Goal: Task Accomplishment & Management: Manage account settings

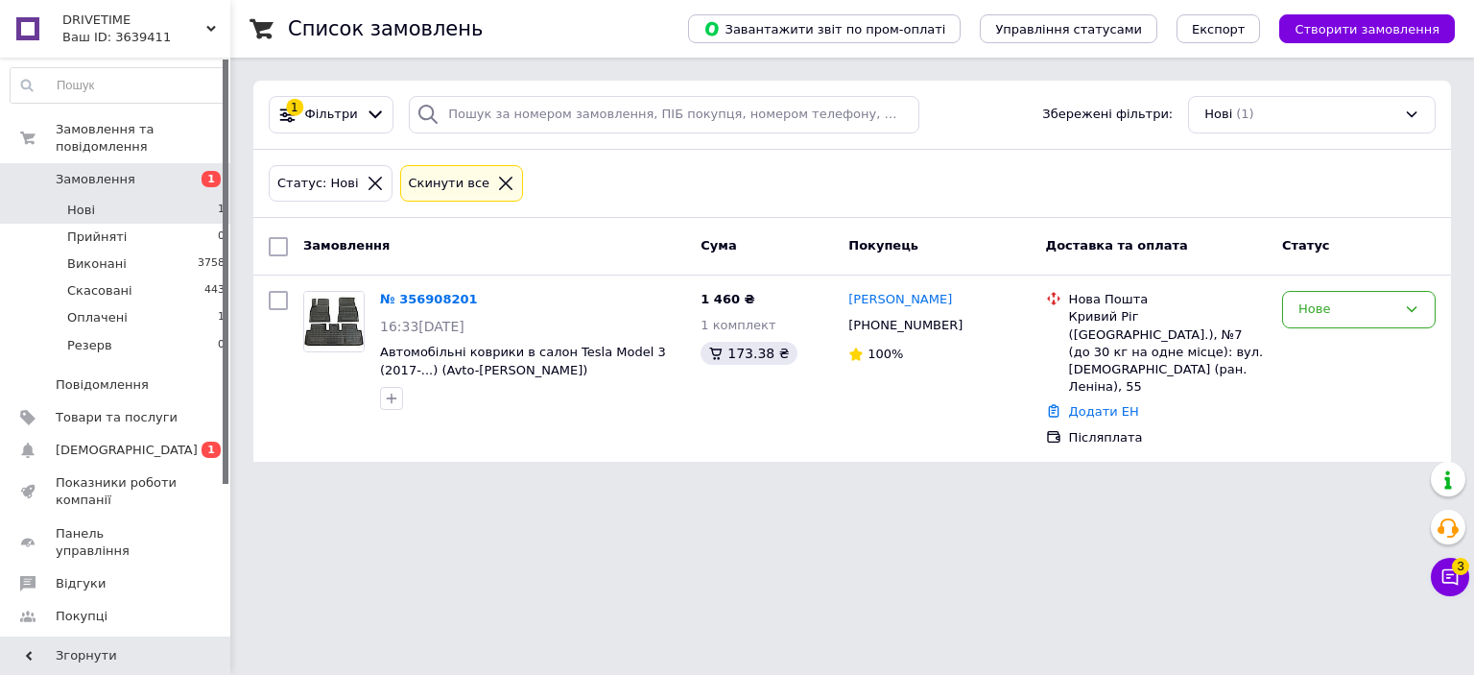
click at [173, 197] on li "Нові 1" at bounding box center [118, 210] width 236 height 27
click at [430, 292] on link "№ 356908201" at bounding box center [429, 299] width 98 height 14
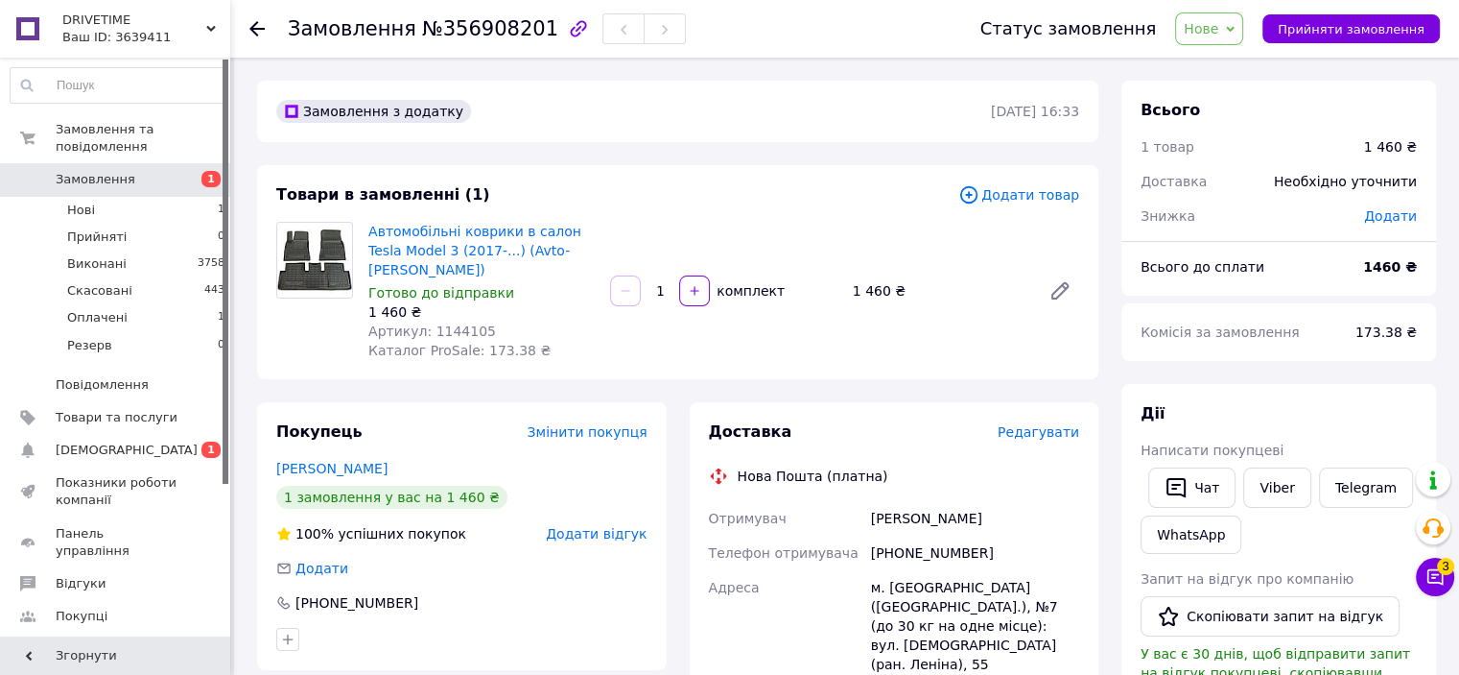
click at [441, 323] on span "Артикул: 1144105" at bounding box center [432, 330] width 128 height 15
copy span "1144105"
click at [1385, 22] on span "Прийняти замовлення" at bounding box center [1351, 29] width 147 height 14
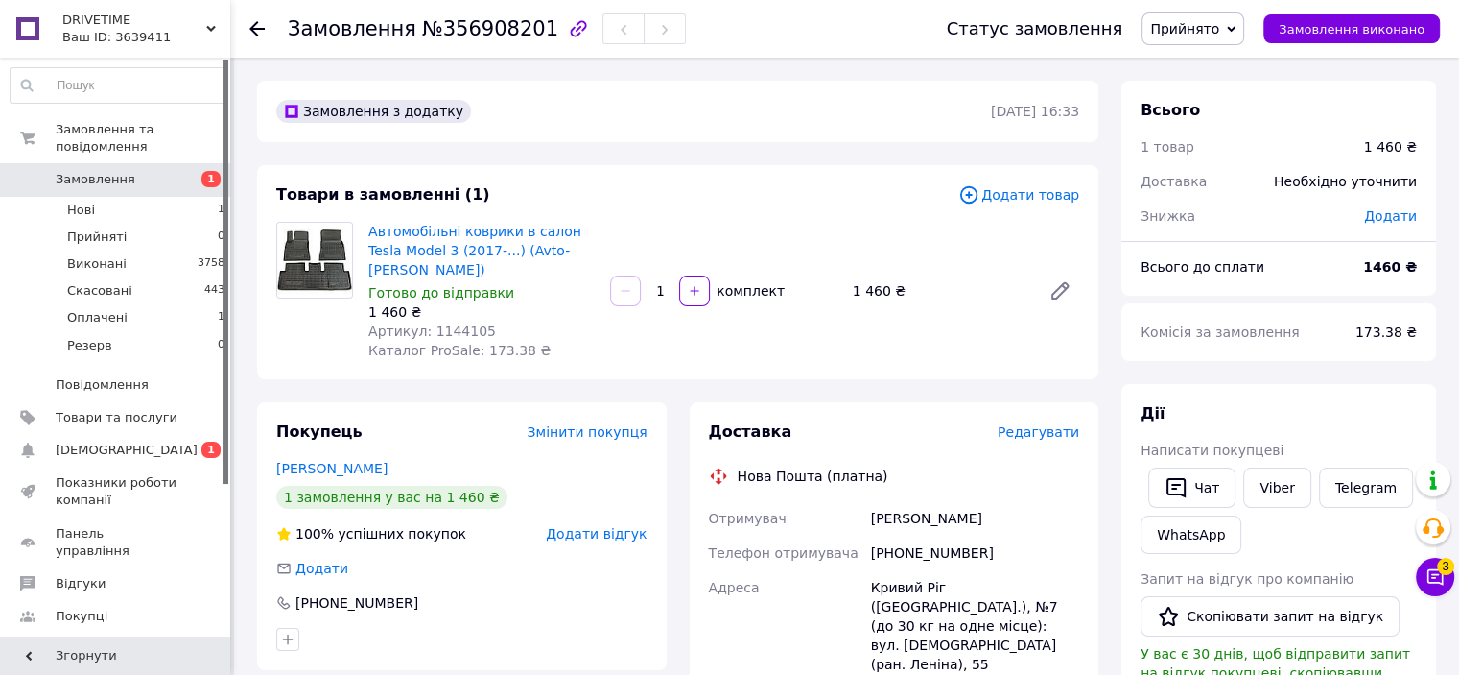
click at [894, 501] on div "[PERSON_NAME]" at bounding box center [975, 518] width 216 height 35
copy div "[PERSON_NAME]"
click at [948, 535] on div "[PHONE_NUMBER]" at bounding box center [975, 552] width 216 height 35
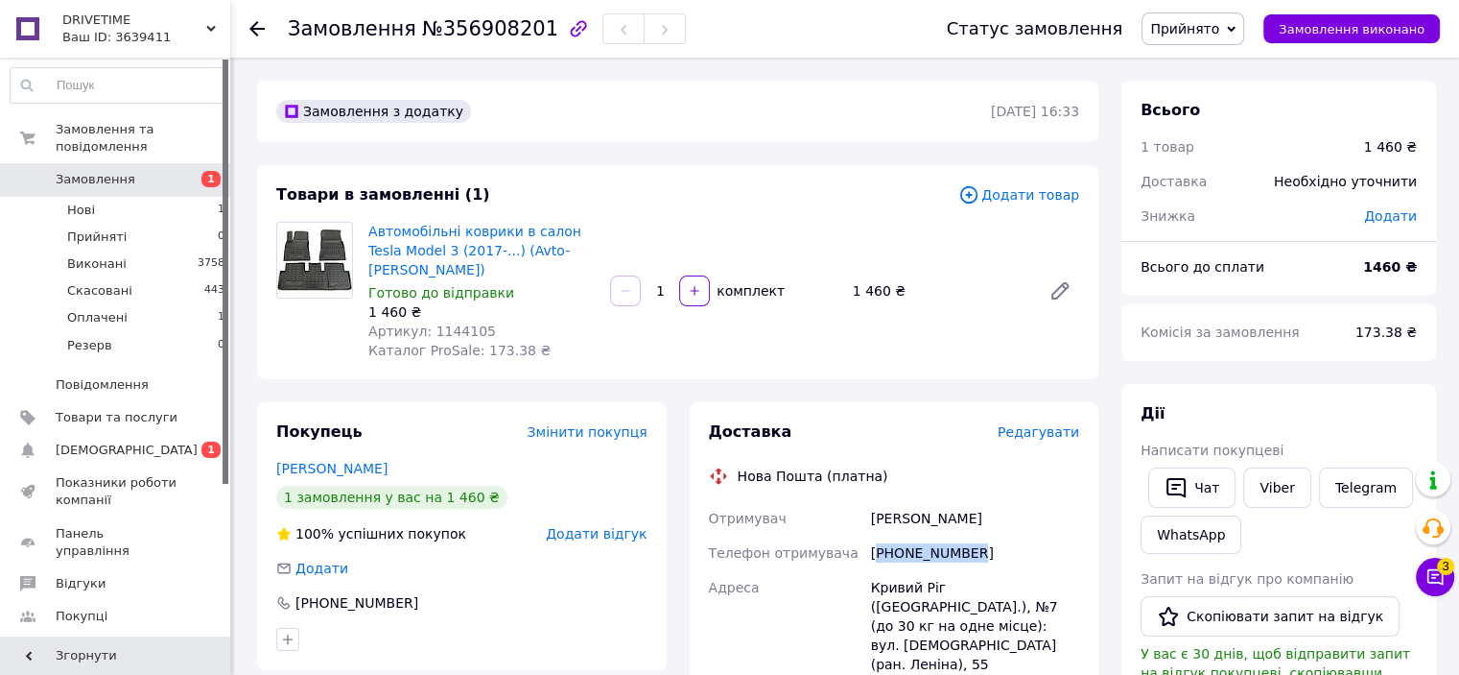
click at [948, 535] on div "[PHONE_NUMBER]" at bounding box center [975, 552] width 216 height 35
copy div "380675633831"
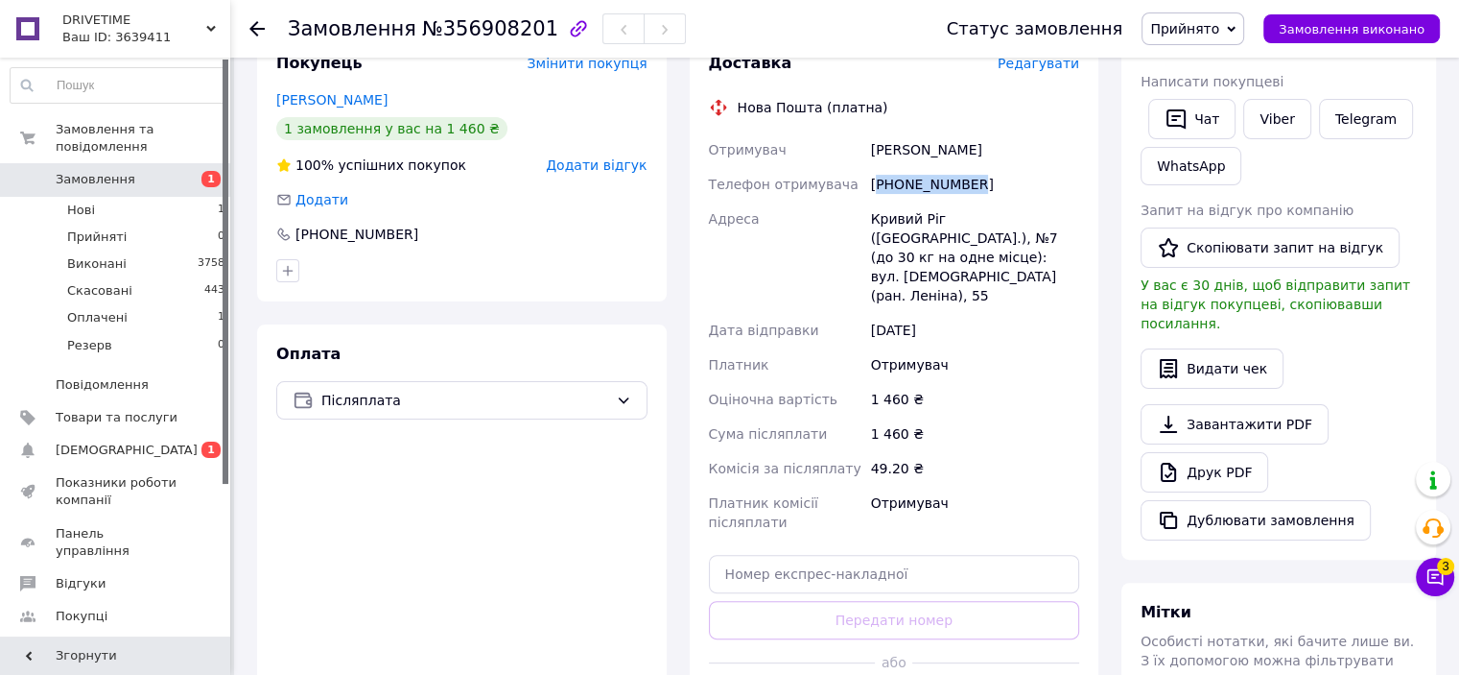
scroll to position [384, 0]
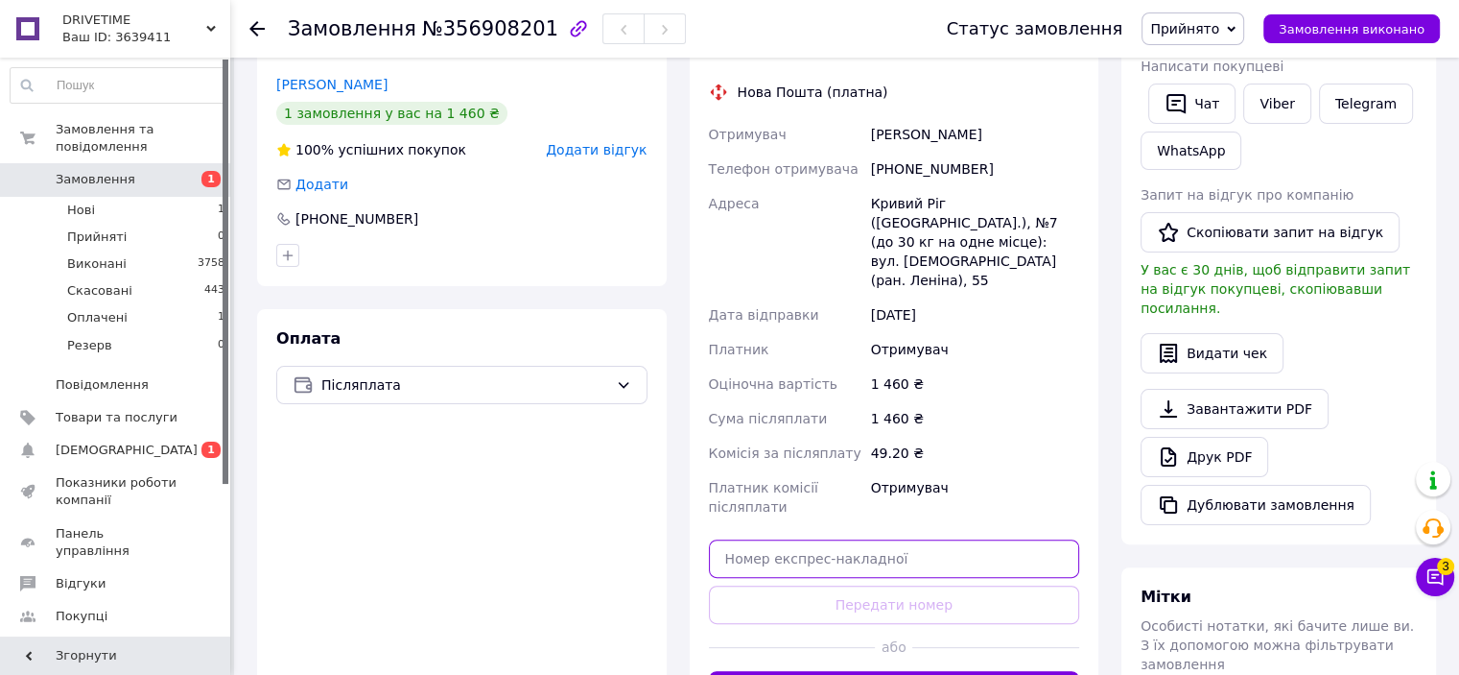
click at [871, 539] on input "text" at bounding box center [894, 558] width 371 height 38
paste input "20451225267353"
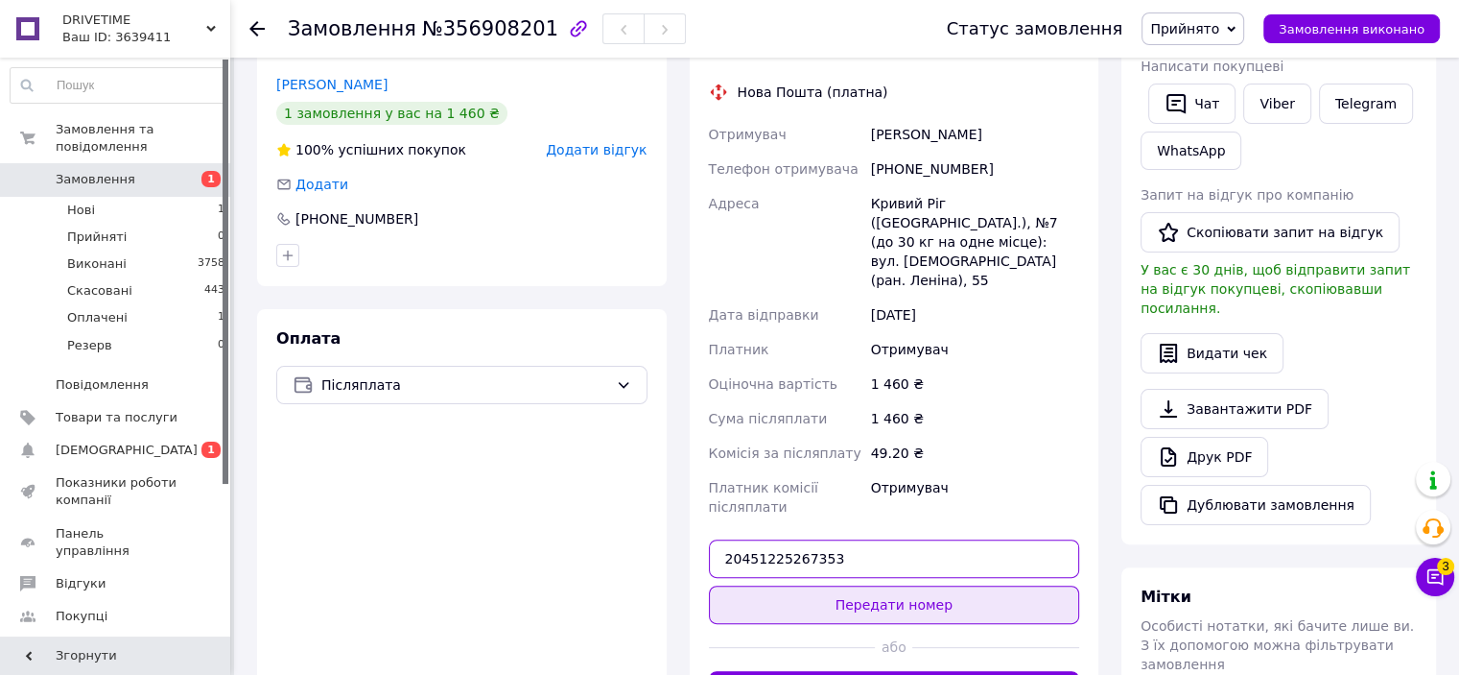
type input "20451225267353"
click at [883, 585] on button "Передати номер" at bounding box center [894, 604] width 371 height 38
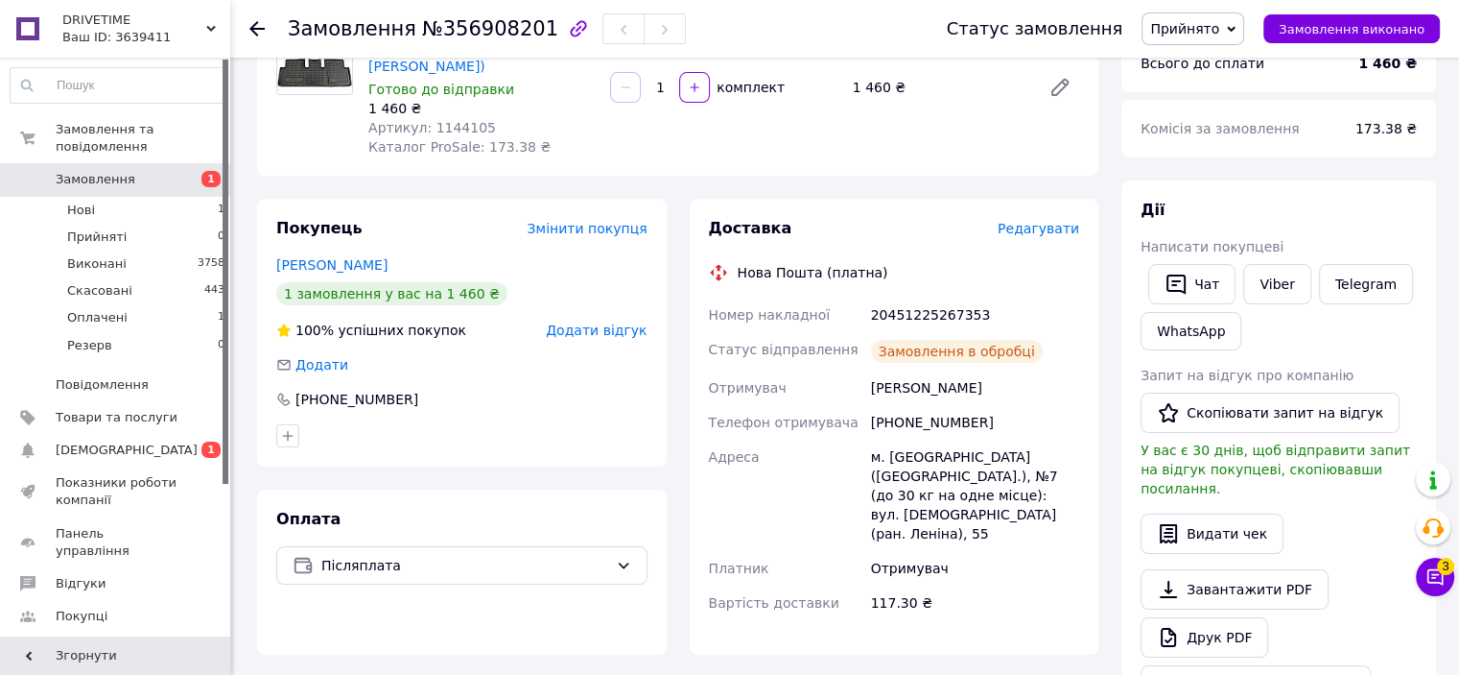
scroll to position [192, 0]
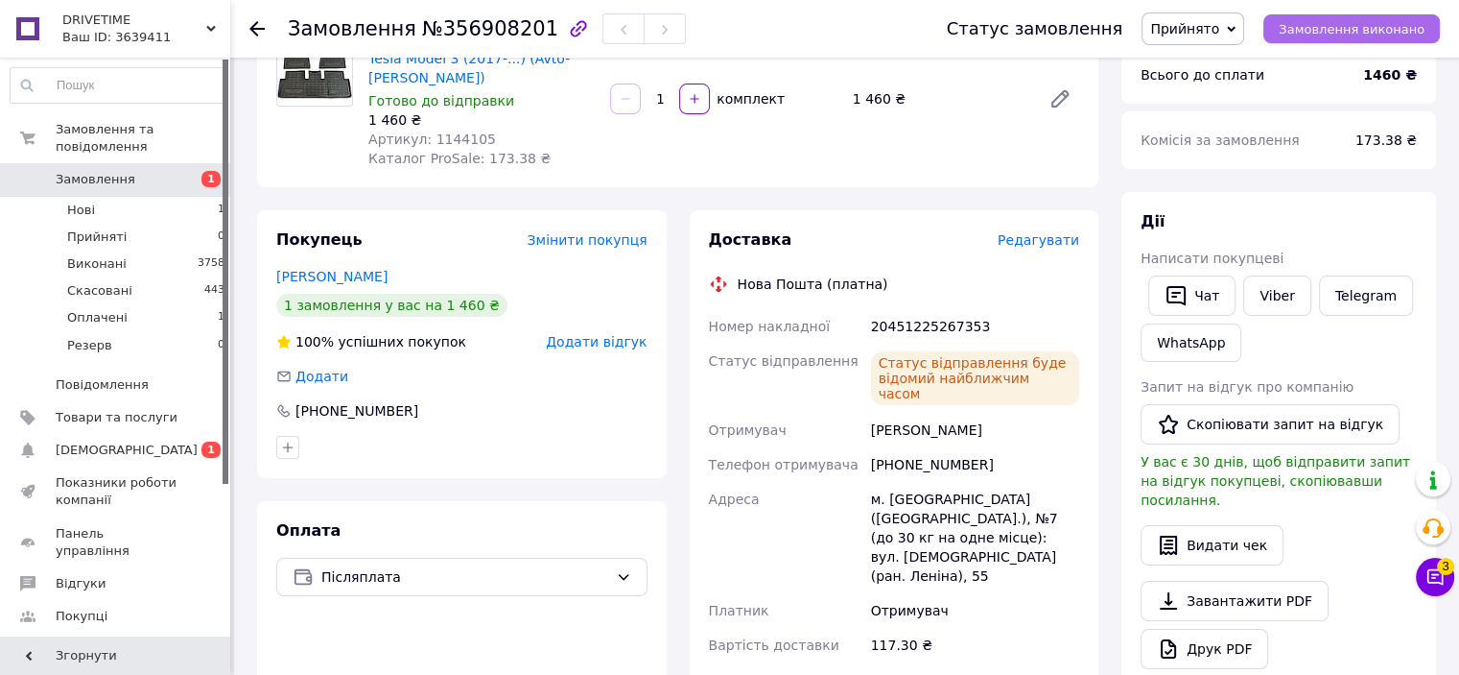
click at [1318, 34] on span "Замовлення виконано" at bounding box center [1352, 29] width 146 height 14
